Goal: Transaction & Acquisition: Purchase product/service

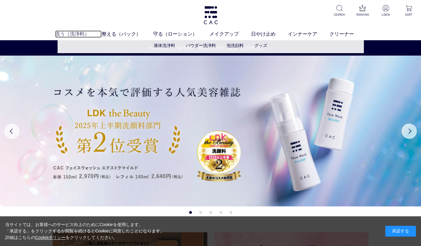
click at [73, 34] on link "洗う（洗浄料）" at bounding box center [78, 33] width 47 height 7
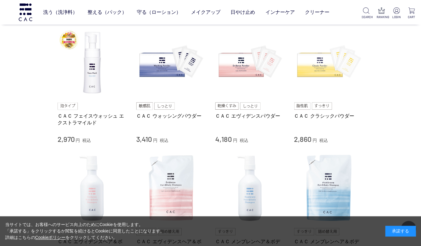
scroll to position [134, 0]
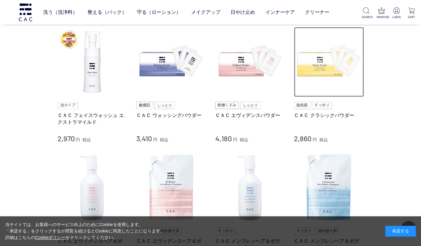
click at [322, 71] on img at bounding box center [329, 62] width 70 height 70
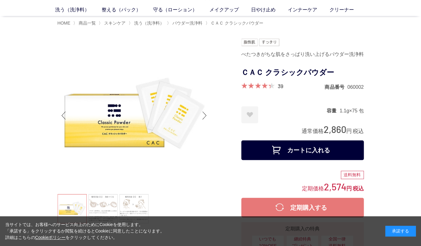
scroll to position [14, 0]
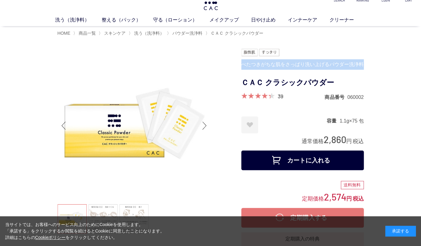
drag, startPoint x: 243, startPoint y: 66, endPoint x: 364, endPoint y: 65, distance: 121.7
copy div "べたつきがちな肌をさっぱり洗い上げるパウダー洗浄料"
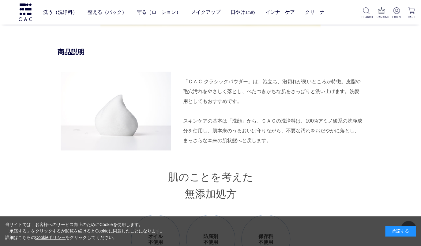
scroll to position [542, 0]
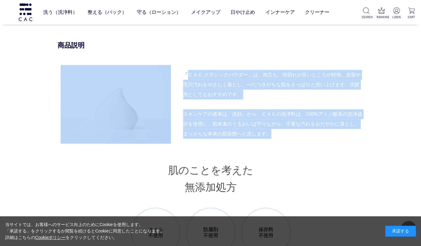
drag, startPoint x: 184, startPoint y: 74, endPoint x: 290, endPoint y: 134, distance: 122.2
click at [290, 134] on div "「ＣＡＣ クラシックパウダー」は、泡立ち、泡切れが良いところが特徴。皮脂や毛穴汚れをやさしく落とし、べたつきがちな肌をさっぱりと洗い上げます。洗髪用としてもお…" at bounding box center [211, 104] width 306 height 78
click at [290, 134] on div "スキンケアの基本は「洗顔」から。ＣＡＣの洗浄料は、100%アミノ酸系の洗浄成分を使用し、肌本来のうるおいは守りながら、不要な汚れをおだやかに落とし、まっさらな…" at bounding box center [273, 123] width 181 height 29
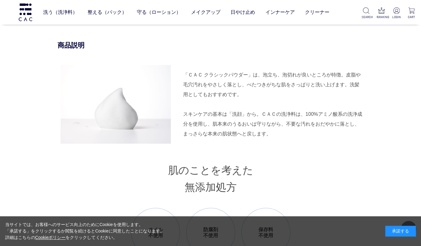
click at [243, 104] on div "「ＣＡＣ クラシックパウダー」は、泡立ち、泡切れが良いところが特徴。皮脂や毛穴汚れをやさしく落とし、べたつきがちな肌をさっぱりと洗い上げます。洗髪用としてもお…" at bounding box center [211, 104] width 306 height 78
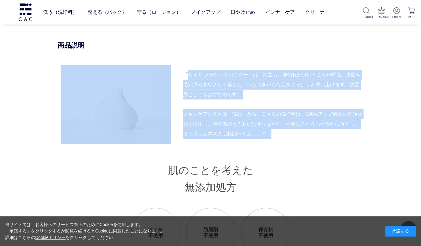
drag, startPoint x: 185, startPoint y: 75, endPoint x: 276, endPoint y: 130, distance: 106.0
click at [276, 130] on div "「ＣＡＣ クラシックパウダー」は、泡立ち、泡切れが良いところが特徴。皮脂や毛穴汚れをやさしく落とし、べたつきがちな肌をさっぱりと洗い上げます。洗髪用としてもお…" at bounding box center [211, 104] width 306 height 78
copy div "「ＣＡＣ クラシックパウダー」は、泡立ち、泡切れが良いところが特徴。皮脂や毛穴汚れをやさしく落とし、べたつきがちな肌をさっぱりと洗い上げます。洗髪用としてもお…"
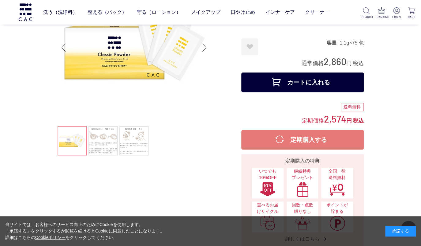
scroll to position [0, 0]
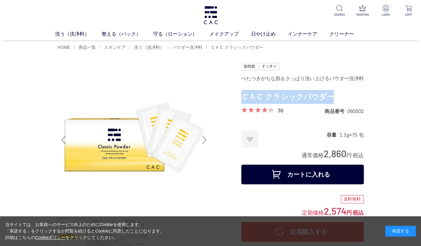
drag, startPoint x: 244, startPoint y: 97, endPoint x: 334, endPoint y: 94, distance: 90.5
click at [334, 94] on h1 "ＣＡＣ クラシックパウダー" at bounding box center [303, 97] width 123 height 14
copy h1 "ＣＡＣ クラシックパウダー"
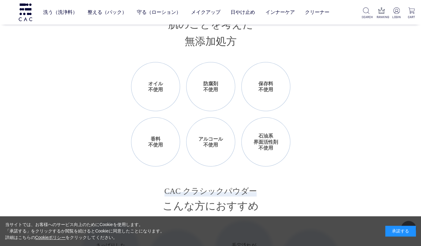
scroll to position [697, 0]
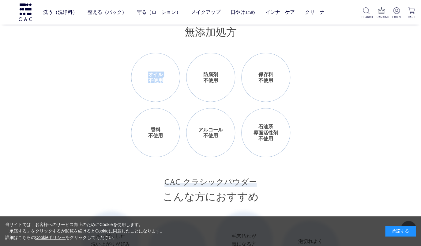
drag, startPoint x: 146, startPoint y: 74, endPoint x: 164, endPoint y: 80, distance: 18.7
click at [164, 80] on li "オイル 不使用" at bounding box center [155, 77] width 49 height 49
copy li "オイル 不使用"
drag, startPoint x: 205, startPoint y: 73, endPoint x: 222, endPoint y: 80, distance: 18.2
click at [222, 80] on li "防腐剤 不使用" at bounding box center [210, 77] width 49 height 49
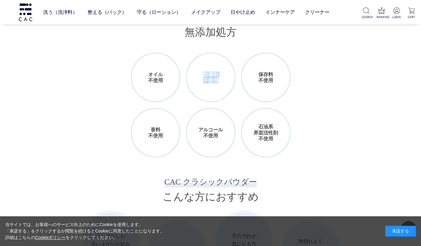
copy li "防腐剤 不使用"
drag, startPoint x: 258, startPoint y: 74, endPoint x: 272, endPoint y: 79, distance: 14.9
click at [272, 79] on li "保存料 不使用" at bounding box center [266, 77] width 49 height 49
copy li "保存料 不使用"
drag, startPoint x: 152, startPoint y: 128, endPoint x: 162, endPoint y: 135, distance: 12.2
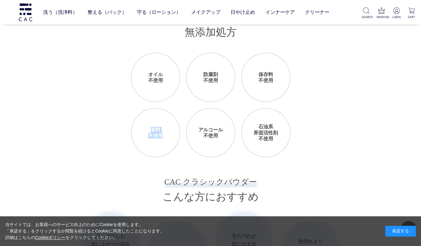
click at [162, 135] on li "香料 不使用" at bounding box center [155, 132] width 49 height 49
copy li "香料 不使用"
drag, startPoint x: 200, startPoint y: 130, endPoint x: 220, endPoint y: 134, distance: 20.6
click at [220, 134] on li "アルコール 不使用" at bounding box center [210, 132] width 49 height 49
copy li "アルコール 不使用"
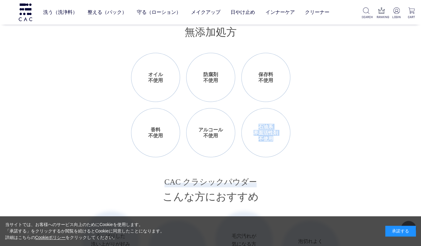
drag, startPoint x: 257, startPoint y: 128, endPoint x: 273, endPoint y: 137, distance: 18.6
click at [273, 137] on li "石油系 界面活性剤 不使用" at bounding box center [266, 132] width 49 height 49
copy li "石油系 界面活性剤 不使用"
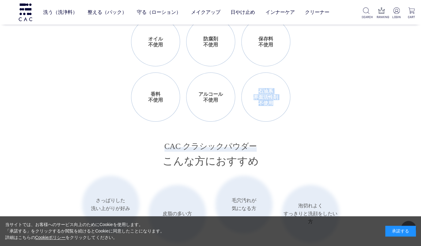
scroll to position [707, 0]
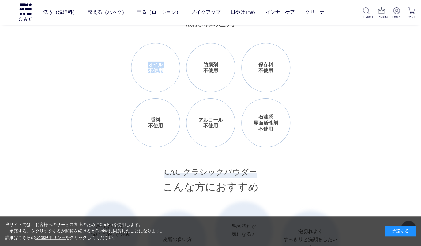
drag, startPoint x: 149, startPoint y: 63, endPoint x: 163, endPoint y: 70, distance: 15.1
click at [163, 70] on li "オイル 不使用" at bounding box center [155, 67] width 49 height 49
copy li "オイル 不使用"
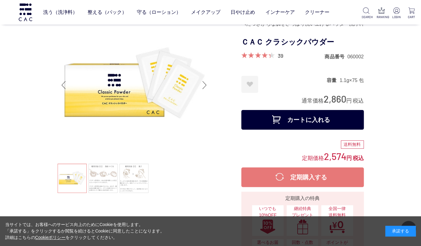
scroll to position [0, 0]
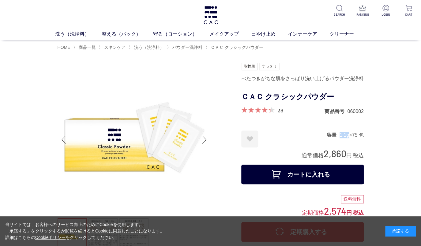
drag, startPoint x: 337, startPoint y: 135, endPoint x: 347, endPoint y: 136, distance: 9.8
click at [347, 136] on dl "容量 1.1g×75 包" at bounding box center [345, 134] width 37 height 8
drag, startPoint x: 367, startPoint y: 135, endPoint x: 338, endPoint y: 135, distance: 29.7
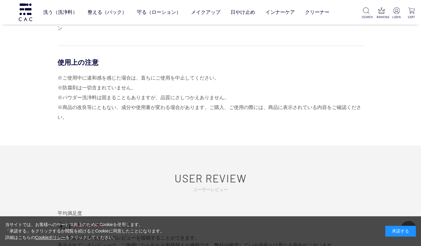
scroll to position [2691, 0]
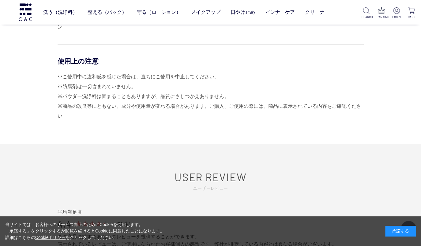
drag, startPoint x: 57, startPoint y: 78, endPoint x: 94, endPoint y: 105, distance: 45.9
click at [93, 83] on div "※ご使用中に違和感を感じた場合は、直ちにご使用を中止してください。 ※防腐剤は一切含まれていません。 ※パウダー洗浄料は固まることもありますが、品質にさしつか…" at bounding box center [211, 96] width 306 height 49
drag, startPoint x: 59, startPoint y: 76, endPoint x: 85, endPoint y: 114, distance: 45.8
click at [85, 114] on div "※ご使用中に違和感を感じた場合は、直ちにご使用を中止してください。 ※防腐剤は一切含まれていません。 ※パウダー洗浄料は固まることもありますが、品質にさしつか…" at bounding box center [211, 96] width 306 height 49
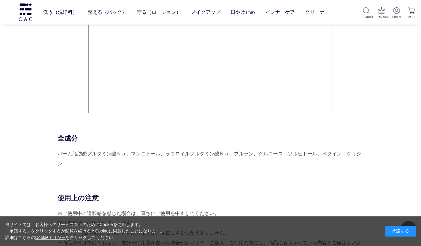
scroll to position [2556, 0]
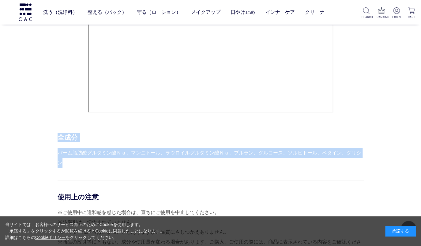
drag, startPoint x: 59, startPoint y: 138, endPoint x: 68, endPoint y: 158, distance: 22.4
click at [68, 158] on div "全成分 パーム脂肪酸グルタミン酸Ｎａ、マンニトール、ラウロイルグルタミン酸Ｎａ、プルラン、グルコース、ソルビトール、ベタイン、グリシン" at bounding box center [211, 150] width 306 height 35
